Goal: Entertainment & Leisure: Consume media (video, audio)

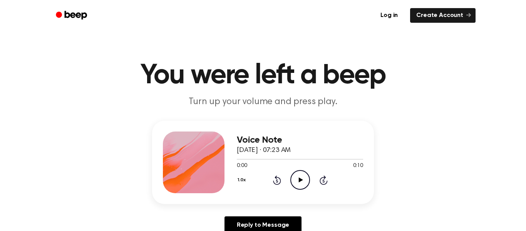
click at [302, 179] on icon "Play Audio" at bounding box center [301, 180] width 20 height 20
click at [297, 183] on icon "Play Audio" at bounding box center [301, 180] width 20 height 20
click at [309, 190] on div "Voice Note October 2, 2025 · 07:21 AM 0:00 0:09 Your browser does not support t…" at bounding box center [300, 162] width 126 height 62
click at [305, 183] on icon "Play Audio" at bounding box center [301, 180] width 20 height 20
click at [302, 179] on icon "Play Audio" at bounding box center [301, 180] width 20 height 20
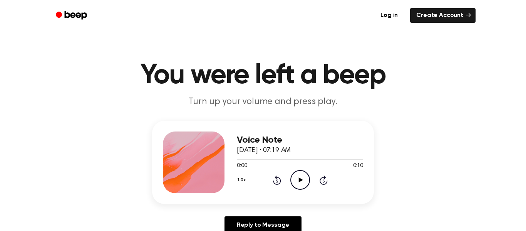
click at [291, 186] on icon "Play Audio" at bounding box center [301, 180] width 20 height 20
click at [305, 179] on icon "Play Audio" at bounding box center [301, 180] width 20 height 20
click at [311, 185] on div "1.0x Rewind 5 seconds Play Audio Skip 5 seconds" at bounding box center [300, 180] width 126 height 20
click at [305, 176] on icon "Play Audio" at bounding box center [301, 180] width 20 height 20
click at [302, 187] on icon "Pause Audio" at bounding box center [301, 180] width 20 height 20
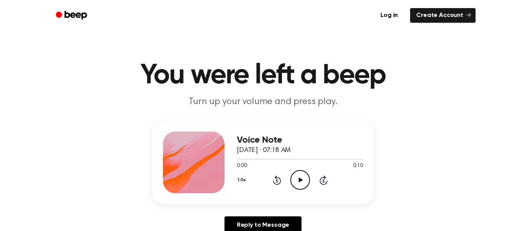
click at [297, 180] on icon "Play Audio" at bounding box center [301, 180] width 20 height 20
click at [307, 180] on icon "Play Audio" at bounding box center [301, 180] width 20 height 20
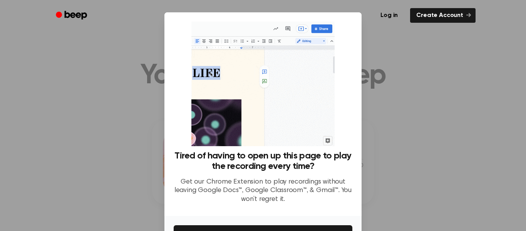
click at [388, 86] on div at bounding box center [263, 115] width 526 height 231
click at [392, 102] on div at bounding box center [263, 115] width 526 height 231
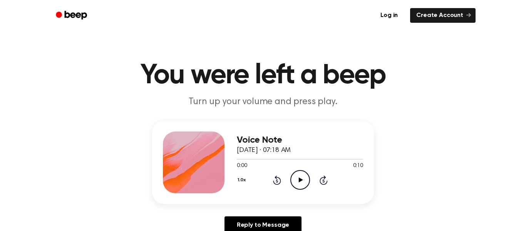
click at [302, 185] on icon "Play Audio" at bounding box center [301, 180] width 20 height 20
click at [301, 183] on icon "Play Audio" at bounding box center [301, 180] width 20 height 20
click at [307, 180] on icon "Play Audio" at bounding box center [301, 180] width 20 height 20
